Goal: Task Accomplishment & Management: Manage account settings

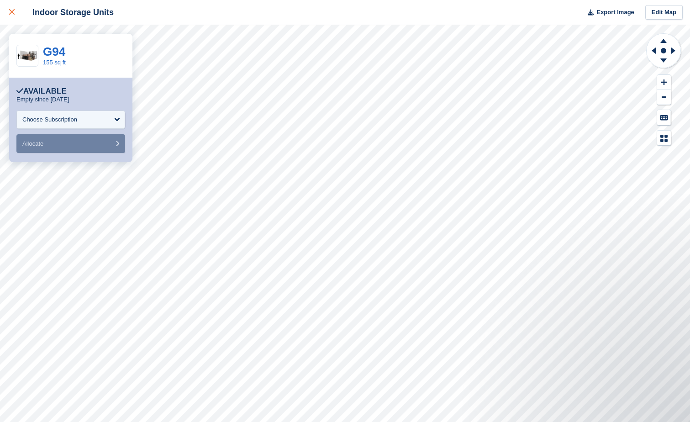
click at [12, 11] on icon at bounding box center [11, 11] width 5 height 5
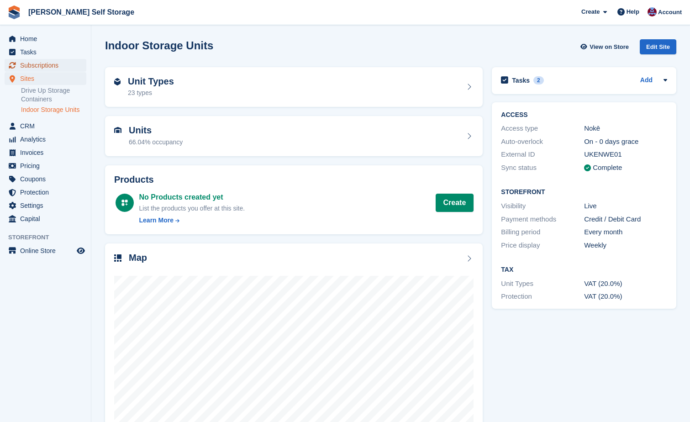
click at [37, 66] on span "Subscriptions" at bounding box center [47, 65] width 55 height 13
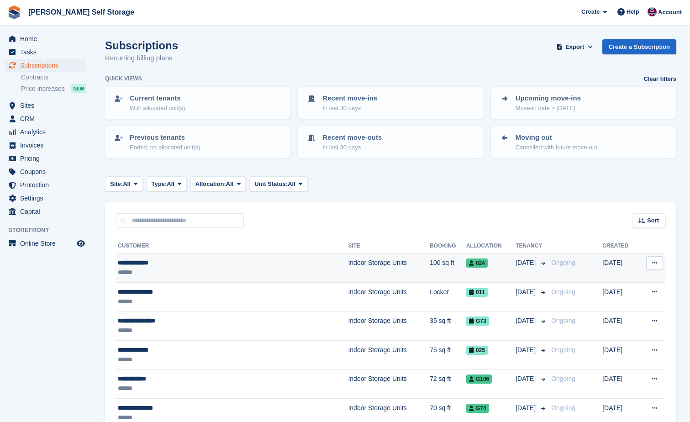
click at [348, 261] on td "Indoor Storage Units" at bounding box center [389, 268] width 82 height 29
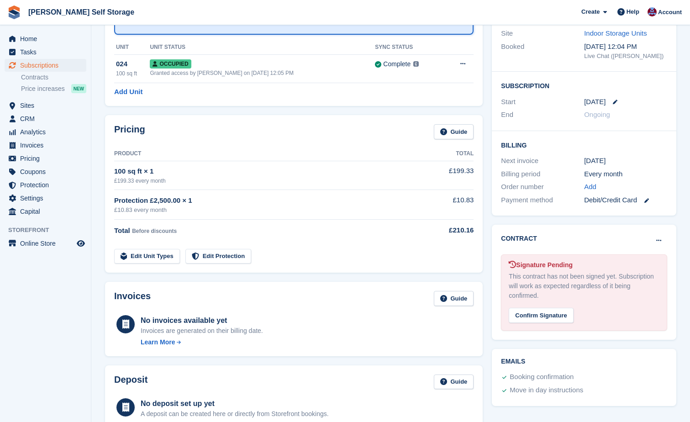
scroll to position [137, 0]
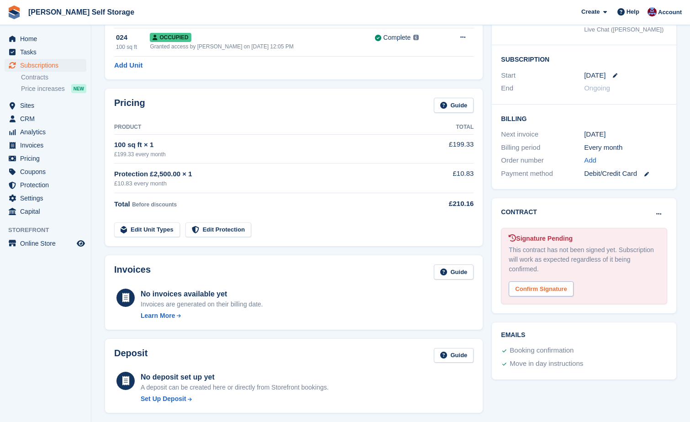
click at [534, 290] on div "Confirm Signature" at bounding box center [541, 288] width 64 height 15
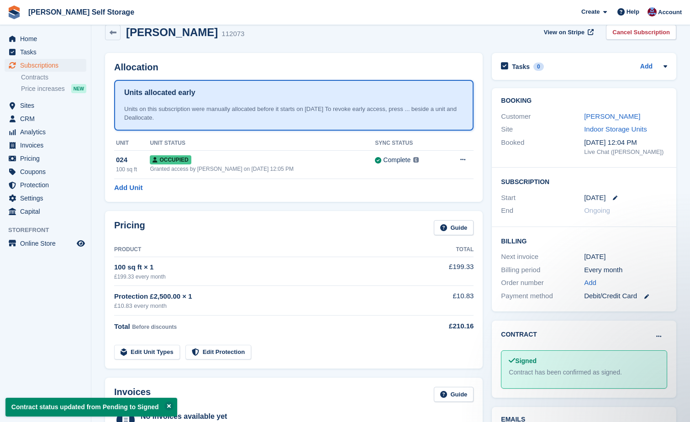
scroll to position [0, 0]
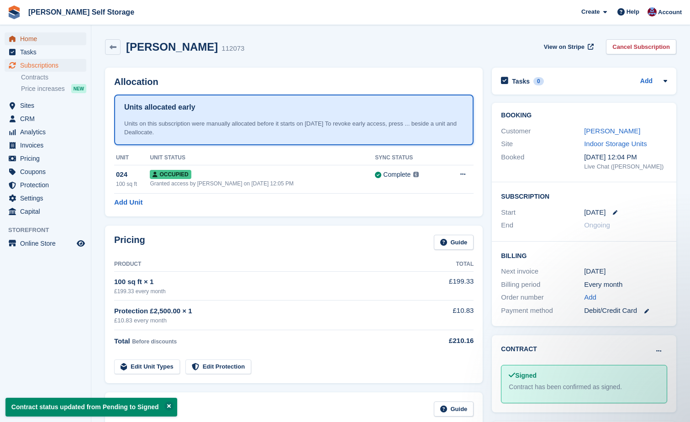
click at [19, 42] on link "Home" at bounding box center [46, 38] width 82 height 13
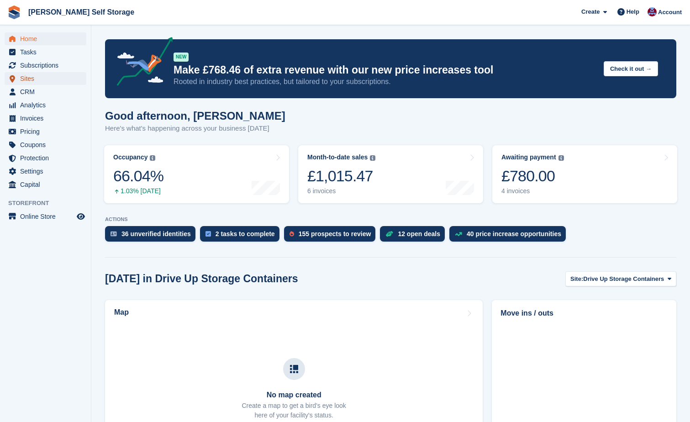
click at [31, 77] on span "Sites" at bounding box center [47, 78] width 55 height 13
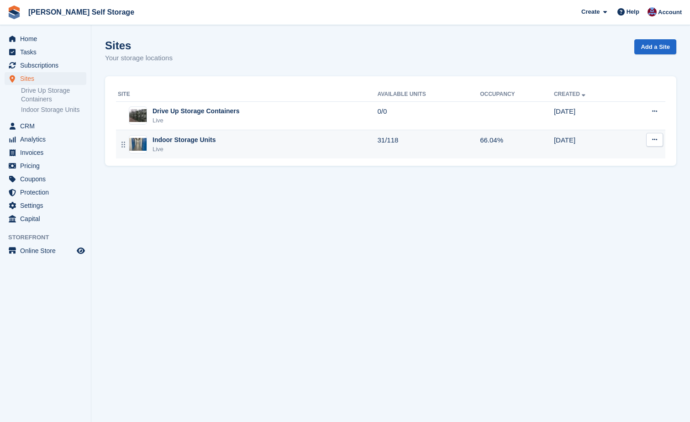
click at [203, 136] on div "Indoor Storage Units" at bounding box center [184, 140] width 63 height 10
